Goal: Check status: Check status

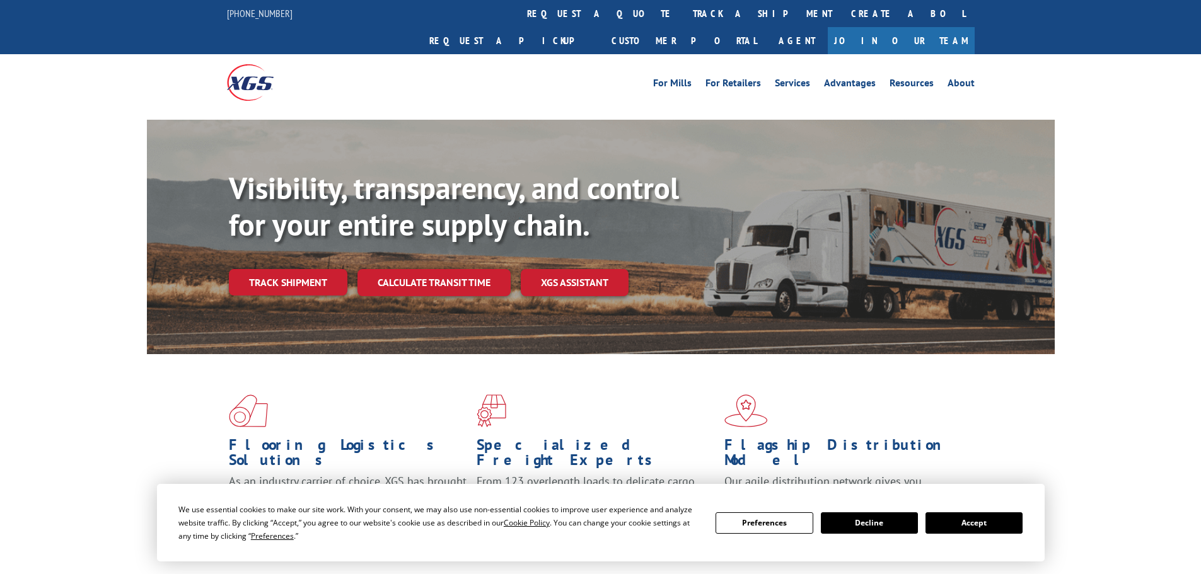
click at [315, 272] on div "Visibility, transparency, and control for your entire supply chain. Track shipm…" at bounding box center [642, 258] width 826 height 176
click at [284, 269] on link "Track shipment" at bounding box center [288, 282] width 118 height 26
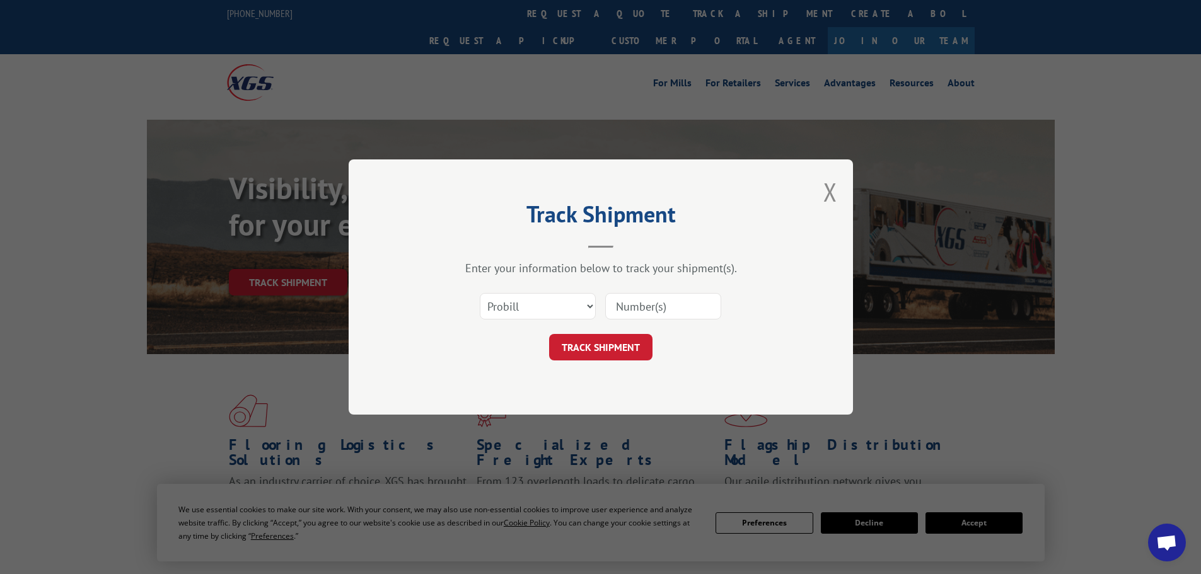
click at [652, 309] on input at bounding box center [663, 306] width 116 height 26
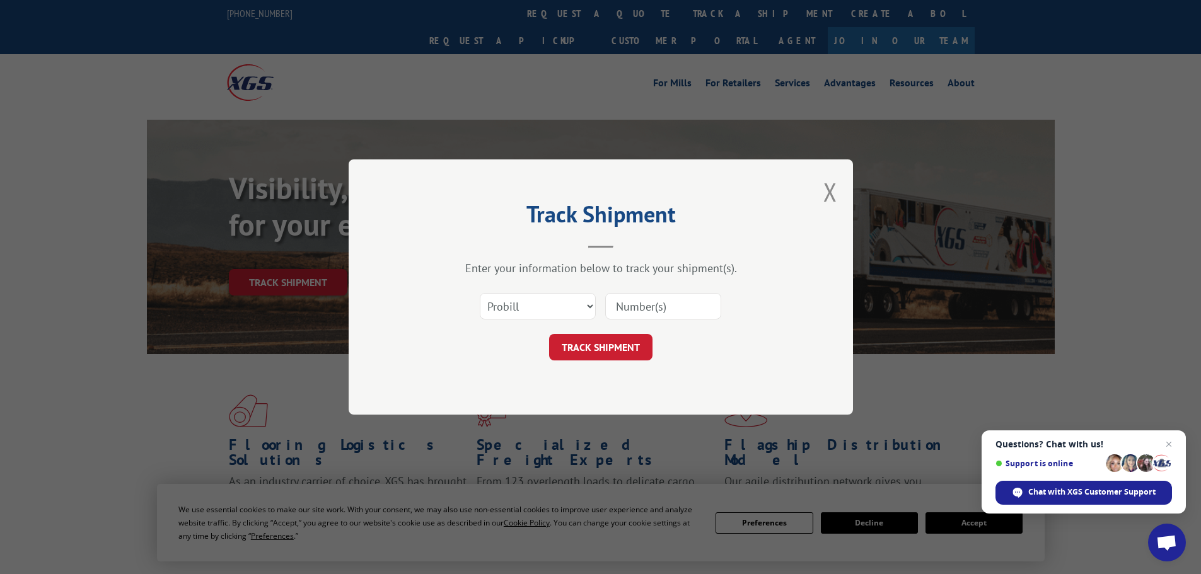
paste input "16755634"
type input "16755634"
click at [608, 340] on button "TRACK SHIPMENT" at bounding box center [600, 347] width 103 height 26
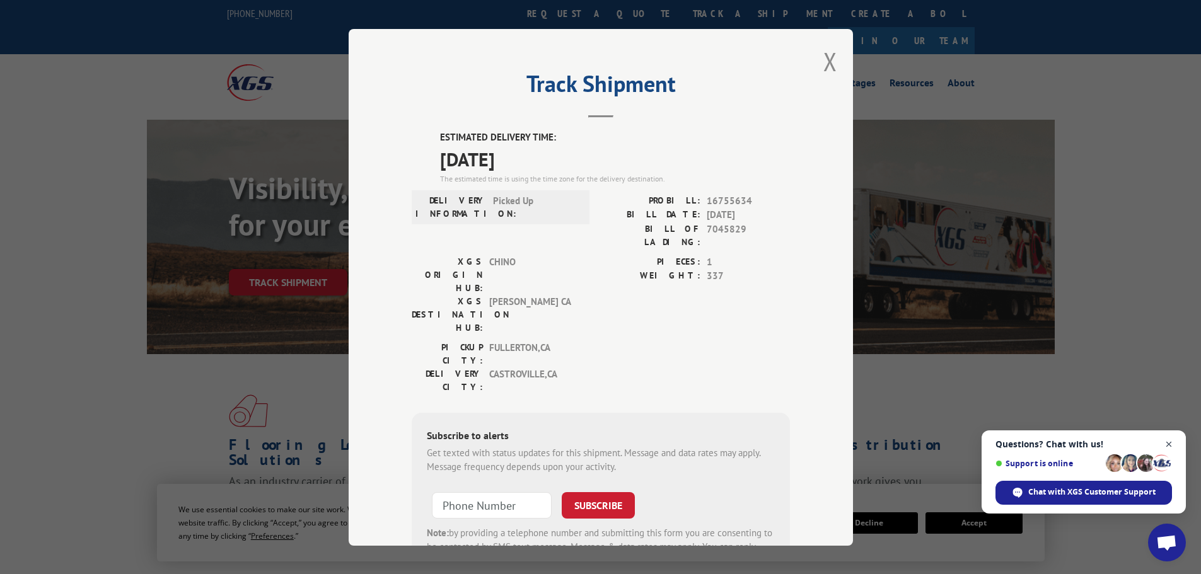
click at [1170, 439] on span "Close chat" at bounding box center [1169, 445] width 16 height 16
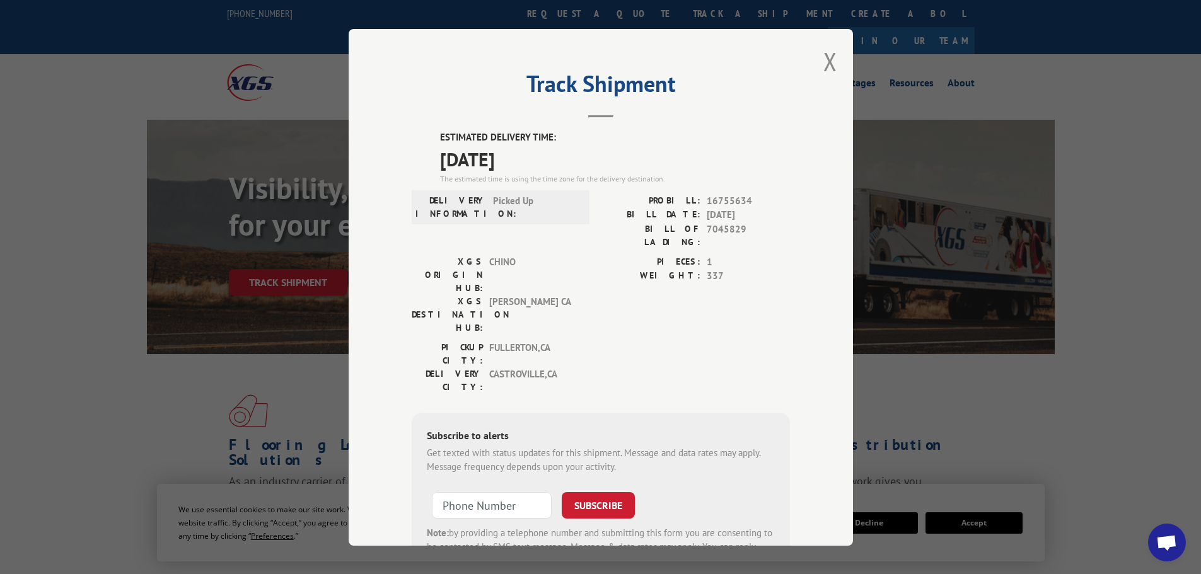
click at [707, 199] on span "16755634" at bounding box center [748, 200] width 83 height 14
drag, startPoint x: 703, startPoint y: 199, endPoint x: 724, endPoint y: 202, distance: 21.7
click at [724, 202] on span "16755634" at bounding box center [748, 200] width 83 height 14
copy span "16755634"
